Goal: Information Seeking & Learning: Check status

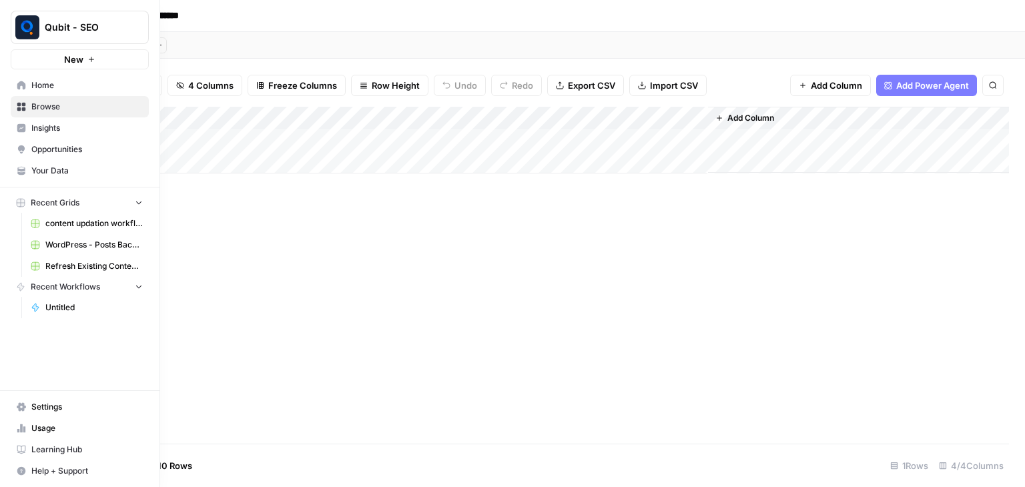
click at [38, 430] on span "Usage" at bounding box center [86, 428] width 111 height 12
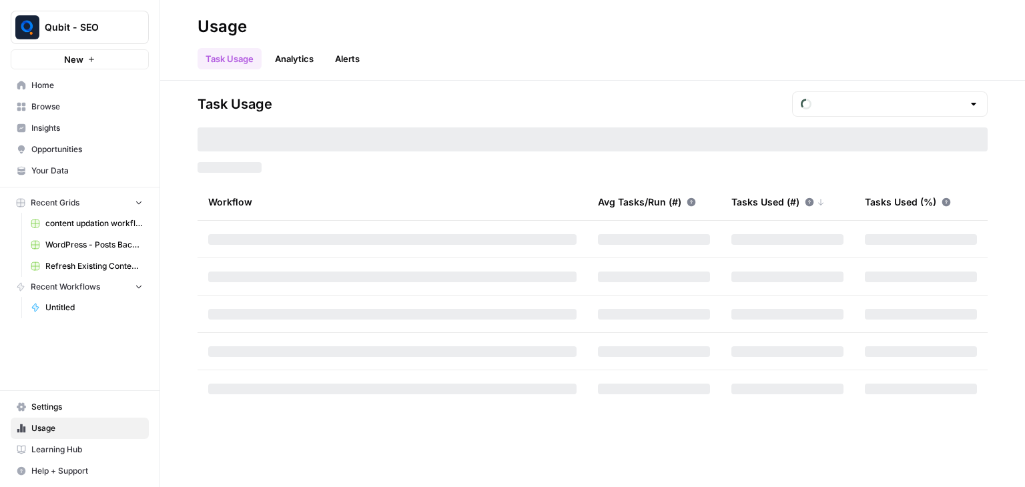
type input "October Included Tasks"
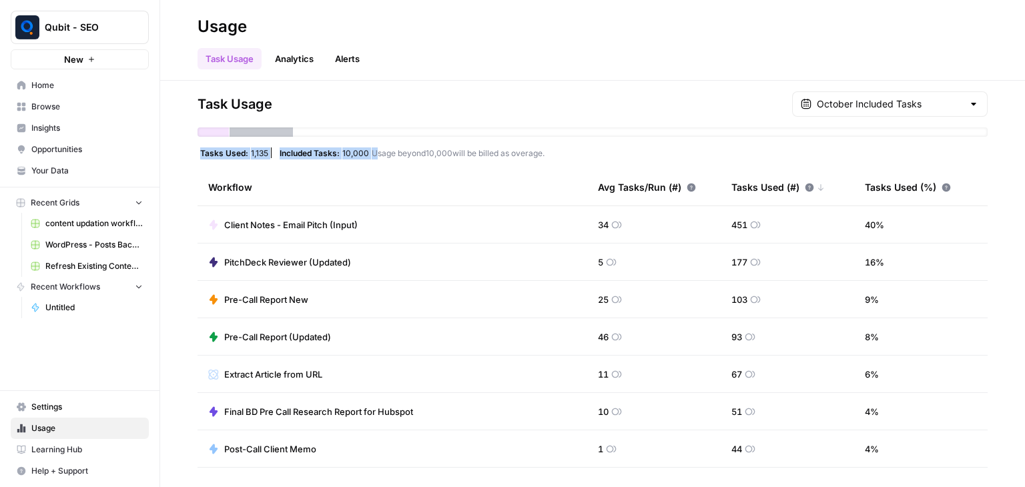
drag, startPoint x: 198, startPoint y: 151, endPoint x: 376, endPoint y: 159, distance: 179.0
click at [376, 159] on div "Task Usage October Included Tasks Tasks Used: 1,135 Included Tasks: 10,000 Usag…" at bounding box center [593, 283] width 790 height 385
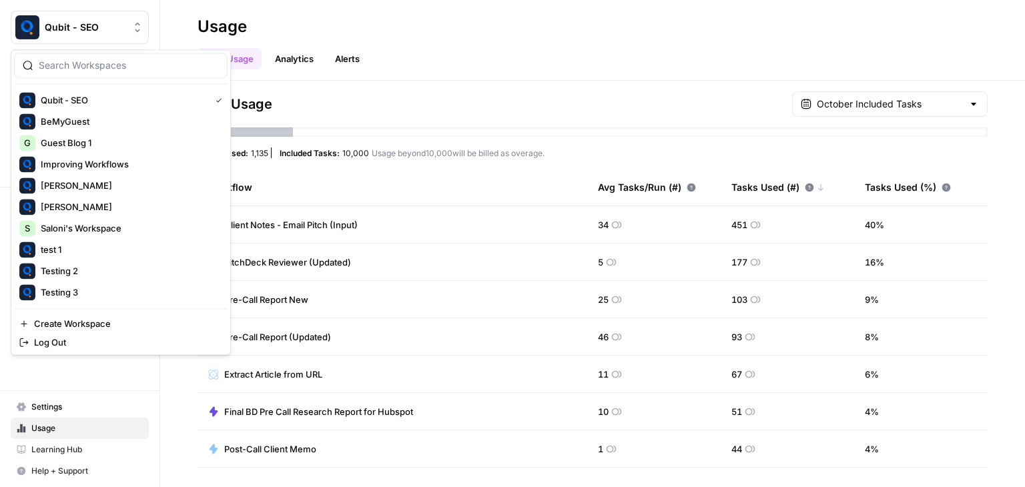
click at [69, 36] on button "Qubit - SEO" at bounding box center [80, 27] width 138 height 33
click at [94, 225] on span "Saloni's Workspace" at bounding box center [129, 228] width 176 height 13
